Goal: Register for event/course

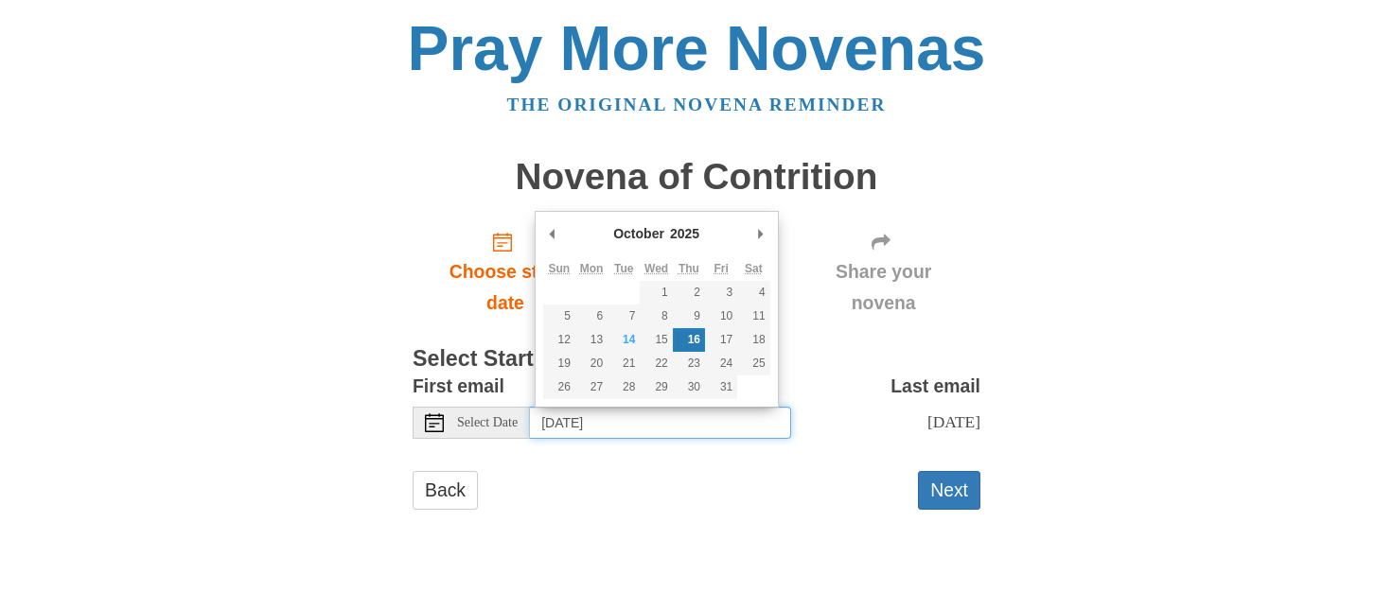
click at [602, 425] on input "Thursday, October 16th" at bounding box center [660, 423] width 261 height 32
type input "Wednesday, October 15th"
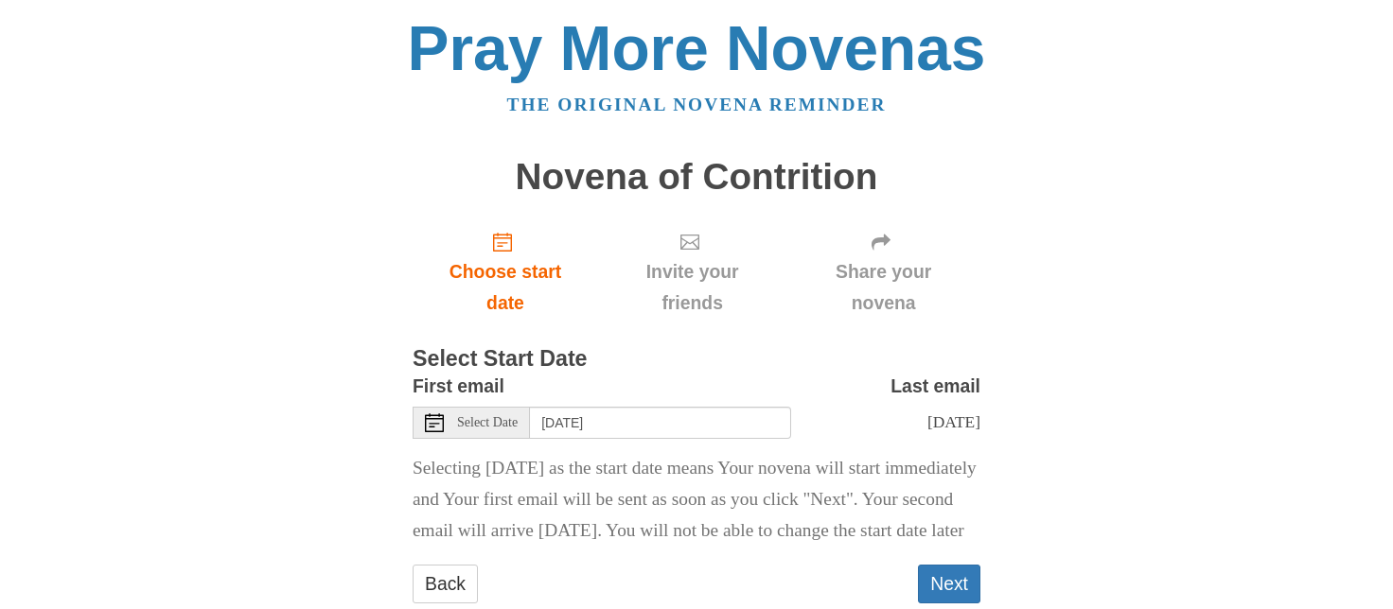
scroll to position [80, 0]
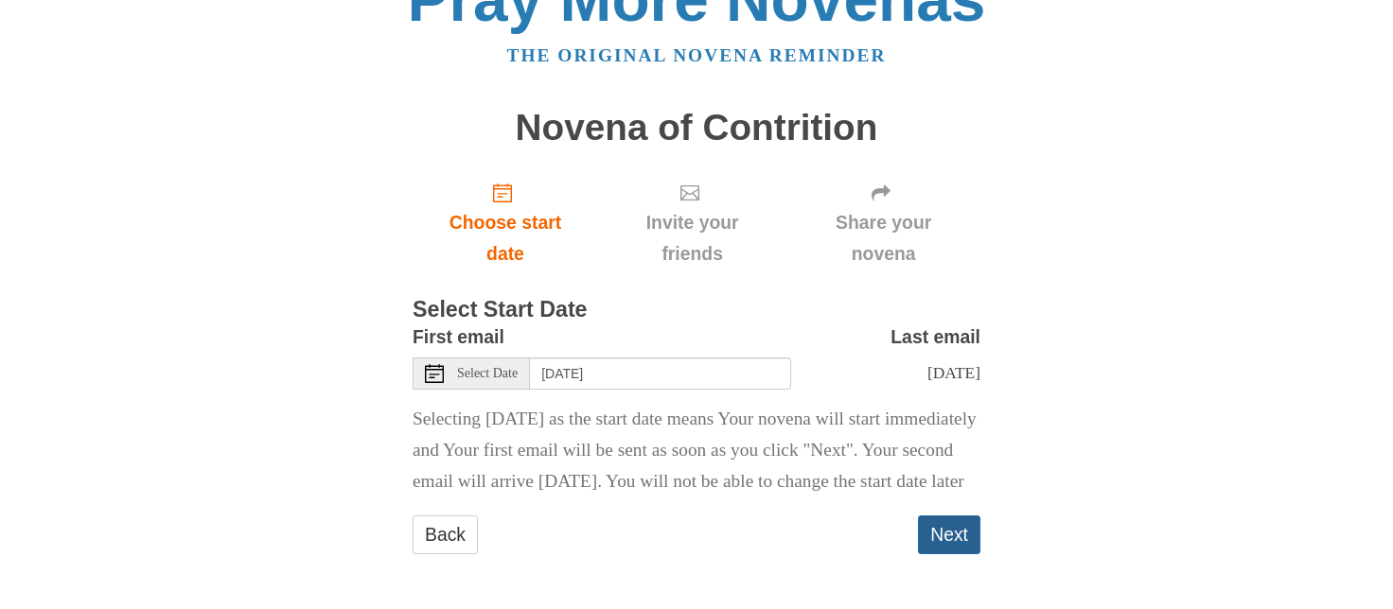
click at [946, 535] on button "Next" at bounding box center [949, 535] width 62 height 39
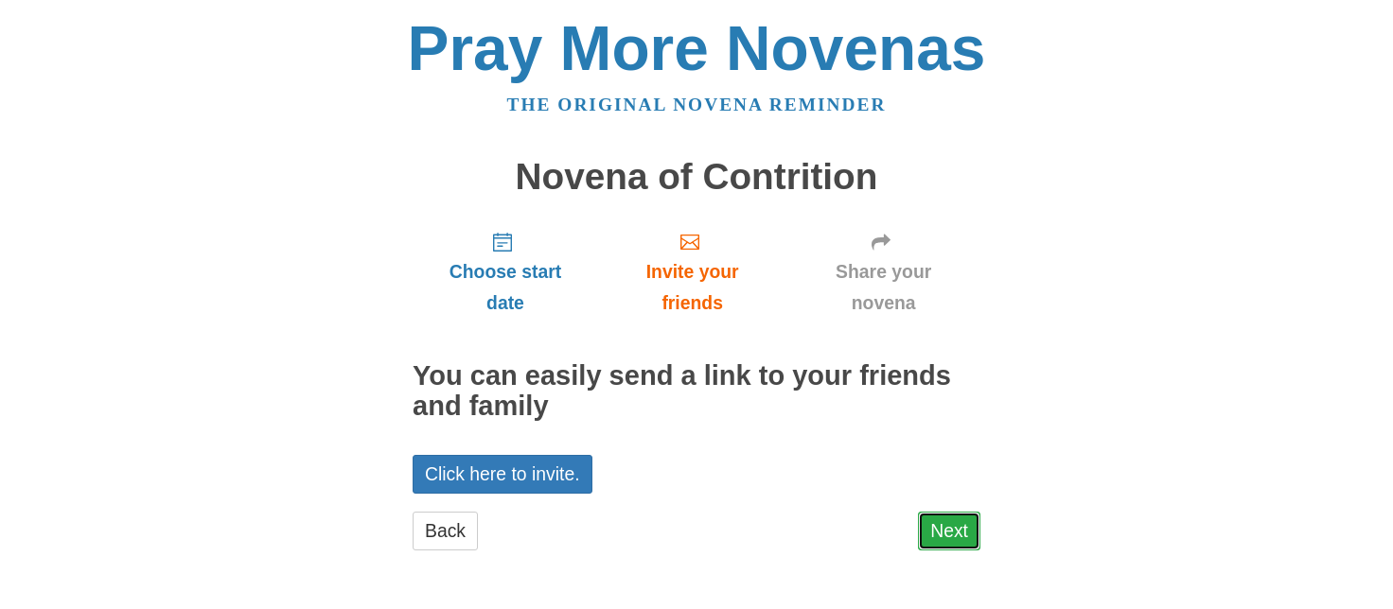
click at [958, 535] on link "Next" at bounding box center [949, 531] width 62 height 39
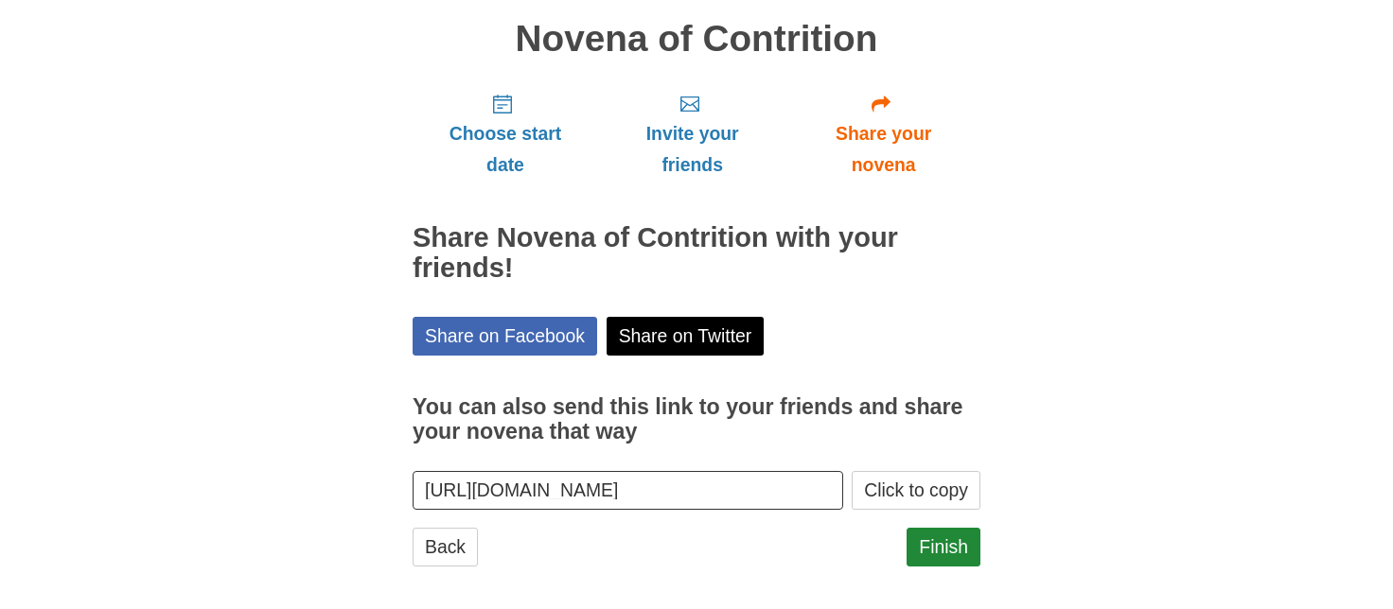
scroll to position [149, 0]
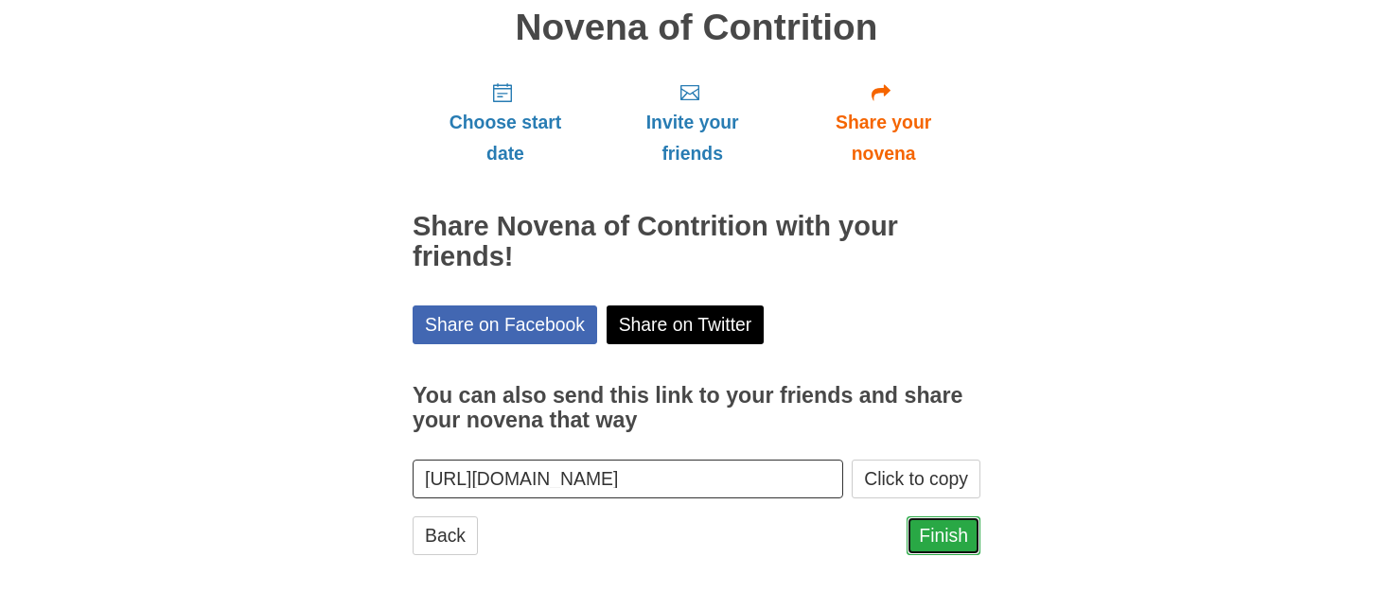
click at [955, 519] on link "Finish" at bounding box center [943, 536] width 74 height 39
